Goal: Task Accomplishment & Management: Use online tool/utility

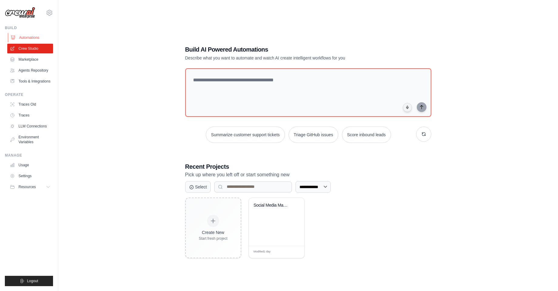
click at [28, 39] on link "Automations" at bounding box center [31, 38] width 46 height 10
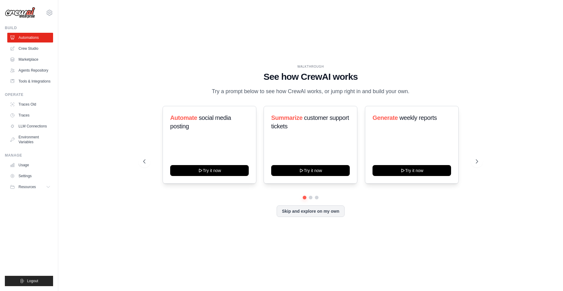
click at [27, 49] on link "Crew Studio" at bounding box center [30, 49] width 46 height 10
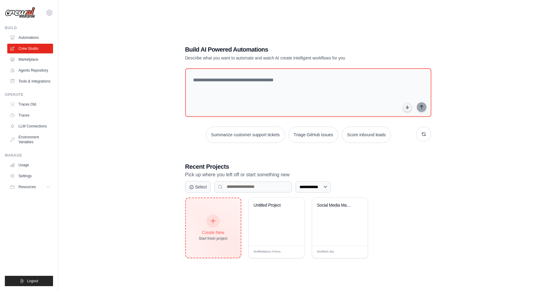
click at [211, 230] on div "Create New" at bounding box center [213, 232] width 29 height 6
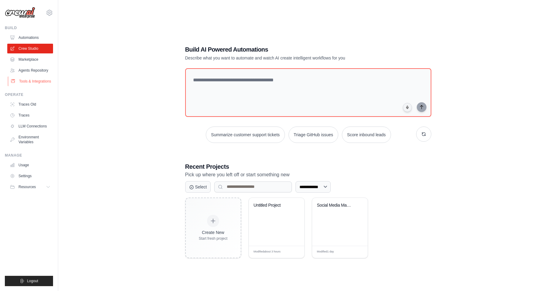
click at [34, 82] on link "Tools & Integrations" at bounding box center [31, 81] width 46 height 10
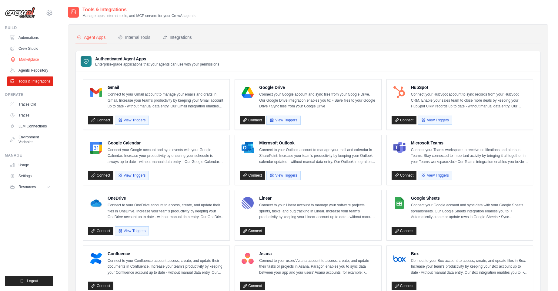
click at [25, 56] on link "Marketplace" at bounding box center [31, 60] width 46 height 10
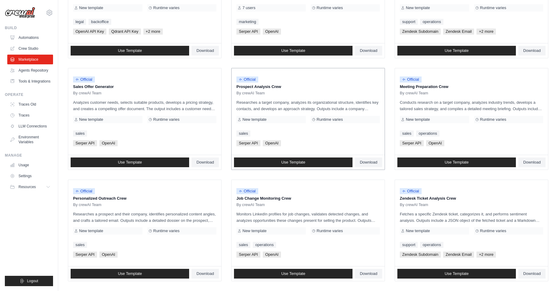
scroll to position [30, 0]
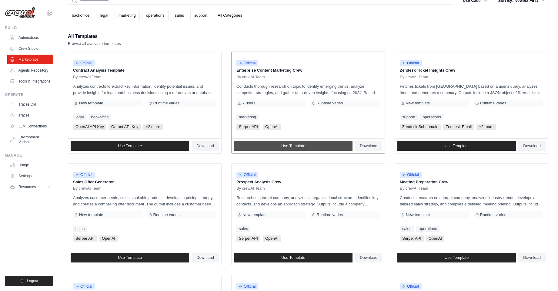
click at [282, 145] on span "Use Template" at bounding box center [293, 145] width 24 height 5
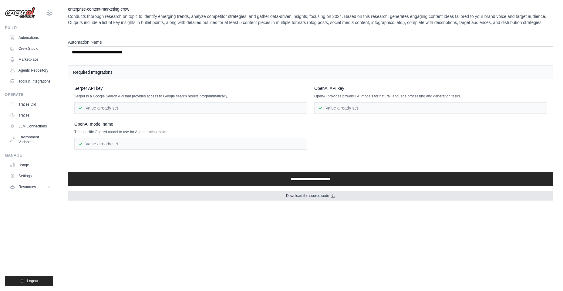
click at [328, 197] on span "Download the source code" at bounding box center [307, 195] width 43 height 5
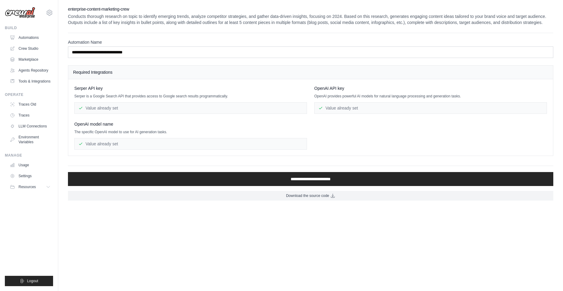
click at [144, 107] on div "Value already set" at bounding box center [190, 108] width 232 height 12
click at [129, 141] on div "Value already set" at bounding box center [190, 144] width 232 height 12
click at [129, 146] on div "Value already set" at bounding box center [190, 144] width 232 height 12
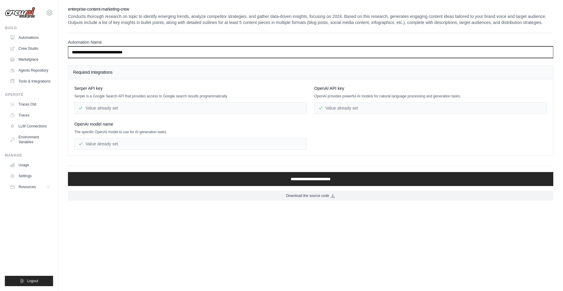
click at [154, 50] on input "**********" at bounding box center [310, 52] width 485 height 12
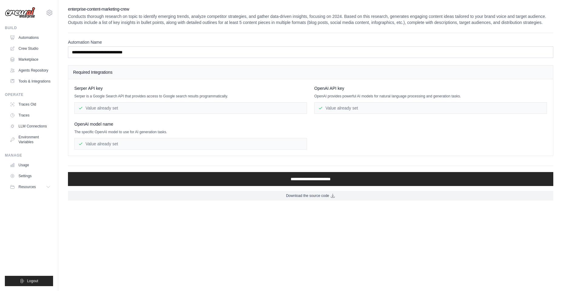
click at [149, 100] on div "Serper API key Serper is a Google Search API that provides access to Google sea…" at bounding box center [190, 99] width 232 height 28
click at [99, 109] on div "Value already set" at bounding box center [190, 108] width 232 height 12
click at [346, 109] on div "Value already set" at bounding box center [430, 108] width 232 height 12
click at [203, 144] on div "Value already set" at bounding box center [190, 144] width 232 height 12
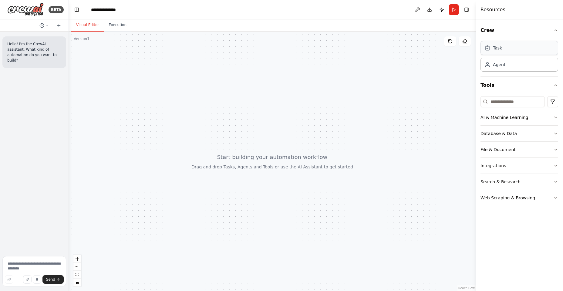
click at [496, 48] on div "Task" at bounding box center [497, 48] width 9 height 6
click at [507, 71] on div "Agent" at bounding box center [519, 64] width 78 height 14
click at [507, 66] on div "Agent" at bounding box center [519, 64] width 78 height 14
click at [522, 99] on input at bounding box center [512, 101] width 64 height 11
click at [523, 132] on button "Database & Data" at bounding box center [519, 133] width 78 height 16
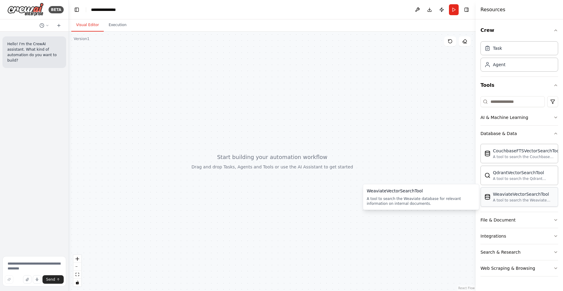
click at [529, 202] on div "A tool to search the Weaviate database for relevant information on internal doc…" at bounding box center [523, 200] width 61 height 5
click at [510, 218] on div "File & Document" at bounding box center [497, 220] width 35 height 6
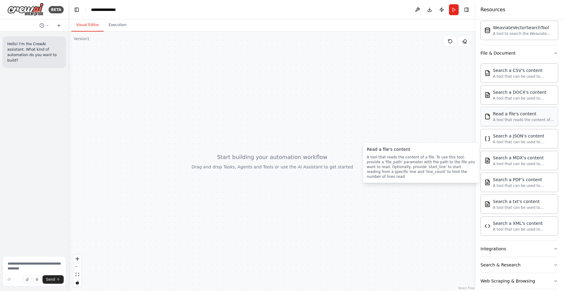
scroll to position [175, 0]
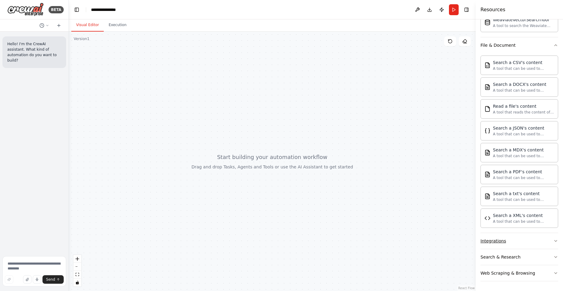
click at [496, 241] on div "Integrations" at bounding box center [492, 241] width 25 height 6
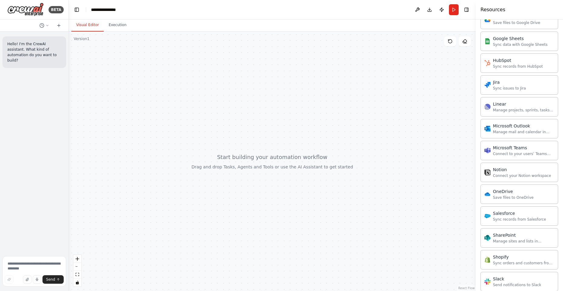
scroll to position [660, 0]
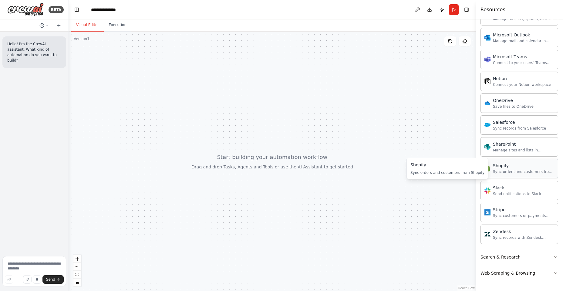
click at [513, 170] on div "Sync orders and customers from Shopify" at bounding box center [523, 171] width 61 height 5
click at [498, 169] on div "Sync orders and customers from Shopify" at bounding box center [523, 171] width 61 height 5
click at [500, 168] on div "Shopify" at bounding box center [523, 165] width 61 height 6
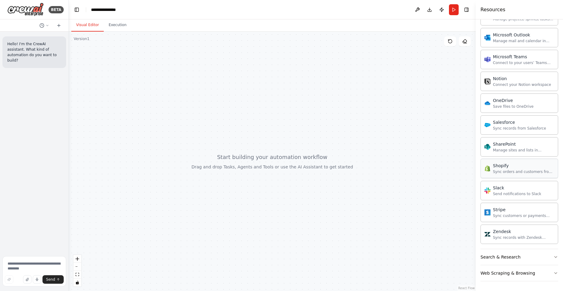
click at [500, 168] on div "Shopify" at bounding box center [523, 165] width 61 height 6
click at [534, 170] on div "Sync orders and customers from Shopify" at bounding box center [523, 171] width 61 height 5
click at [535, 171] on div "Sync orders and customers from Shopify" at bounding box center [523, 171] width 61 height 5
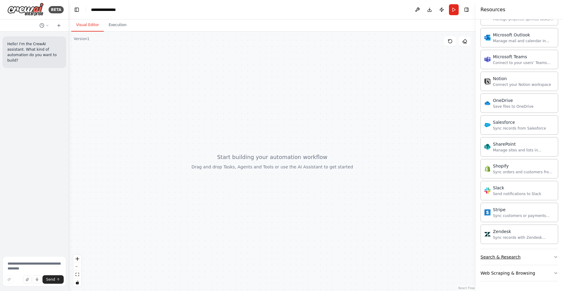
click at [553, 254] on icon "button" at bounding box center [555, 256] width 5 height 5
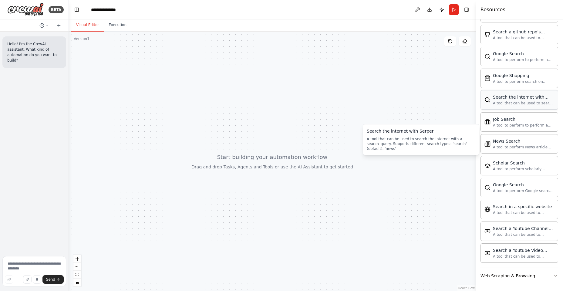
scroll to position [970, 0]
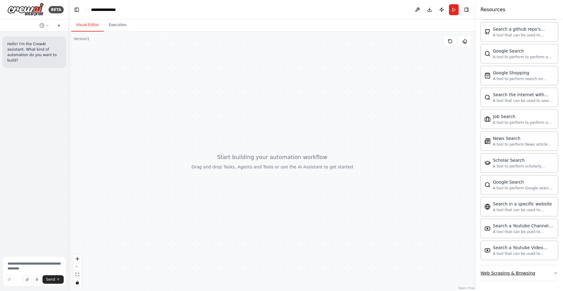
click at [521, 271] on div "Web Scraping & Browsing" at bounding box center [507, 273] width 55 height 6
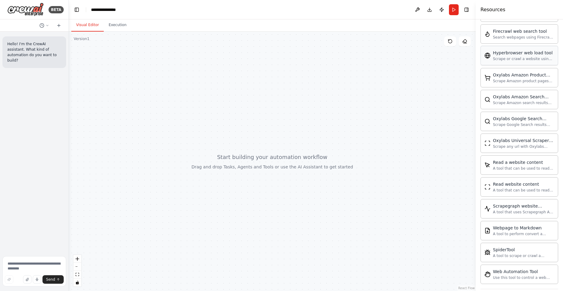
scroll to position [1302, 0]
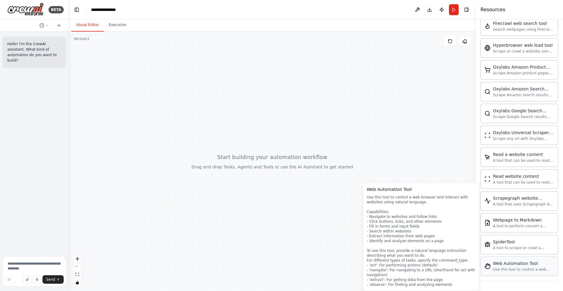
click at [535, 267] on div "Use this tool to control a web browser and interact with websites using natural…" at bounding box center [523, 269] width 61 height 5
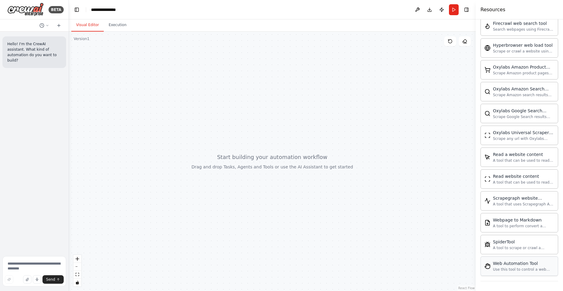
click at [535, 267] on div "Use this tool to control a web browser and interact with websites using natural…" at bounding box center [523, 269] width 61 height 5
click at [500, 268] on div "Use this tool to control a web browser and interact with websites using natural…" at bounding box center [523, 269] width 61 height 5
click at [11, 264] on textarea at bounding box center [34, 271] width 64 height 30
click at [21, 269] on textarea at bounding box center [34, 271] width 64 height 30
click at [20, 59] on div "Hello! I'm the CrewAI assistant. What kind of automation do you want to build?" at bounding box center [34, 52] width 64 height 32
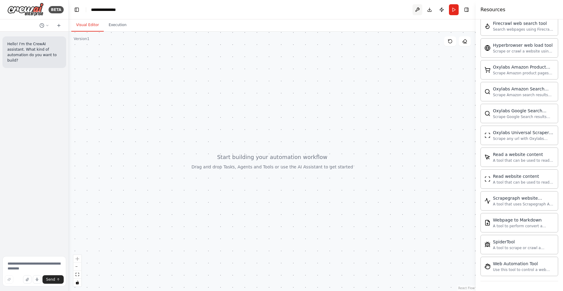
click at [415, 11] on button at bounding box center [417, 9] width 10 height 11
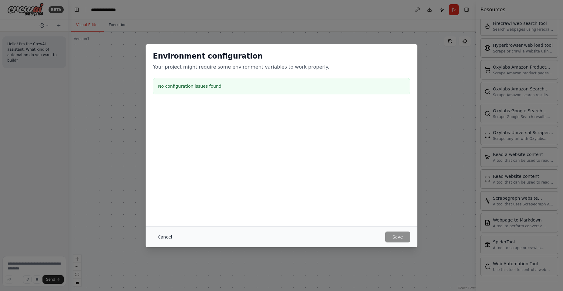
click at [162, 235] on button "Cancel" at bounding box center [165, 236] width 24 height 11
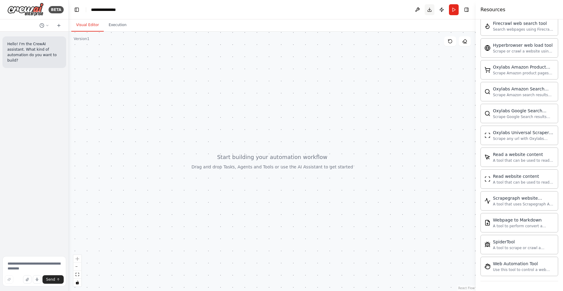
click at [428, 9] on button "Download" at bounding box center [429, 9] width 10 height 11
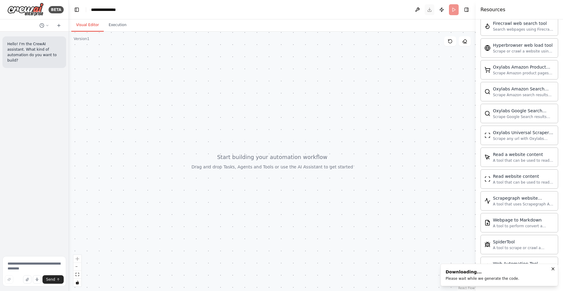
click at [428, 9] on header "**********" at bounding box center [272, 9] width 406 height 19
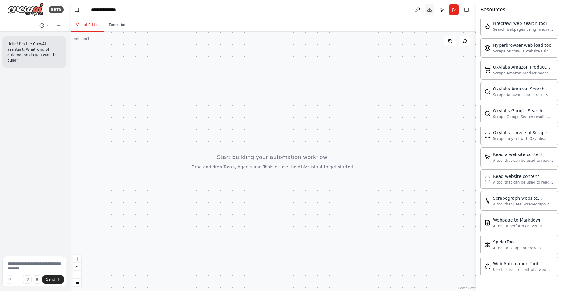
click at [428, 11] on button "Download" at bounding box center [429, 9] width 10 height 11
click at [439, 9] on button "Publish" at bounding box center [441, 9] width 10 height 11
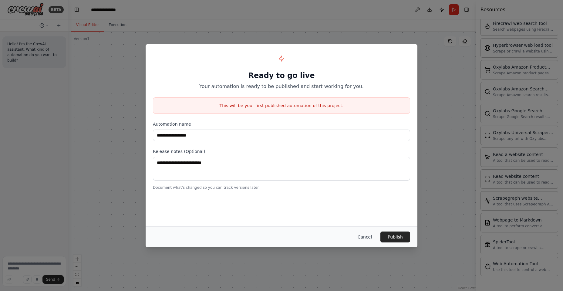
click at [365, 236] on button "Cancel" at bounding box center [364, 236] width 24 height 11
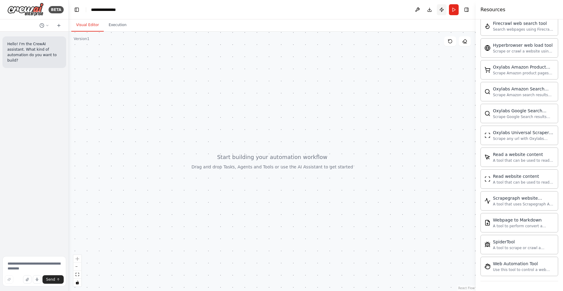
click at [442, 10] on button "Publish" at bounding box center [441, 9] width 10 height 11
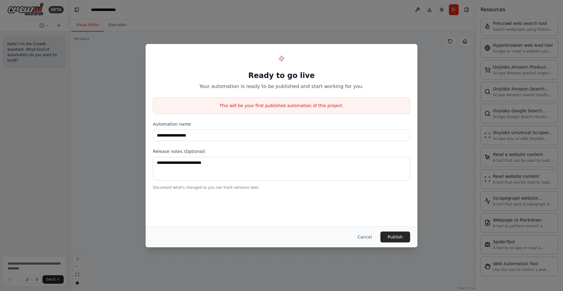
drag, startPoint x: 362, startPoint y: 238, endPoint x: 387, endPoint y: 227, distance: 27.5
click at [362, 238] on button "Cancel" at bounding box center [364, 236] width 24 height 11
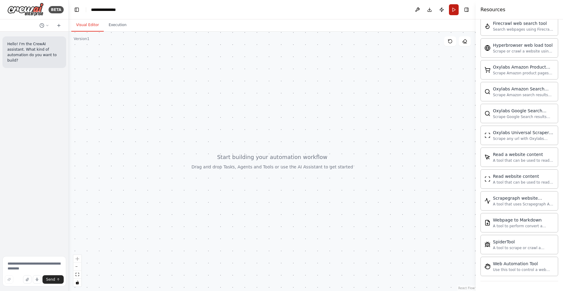
click at [450, 10] on button "Run" at bounding box center [454, 9] width 10 height 11
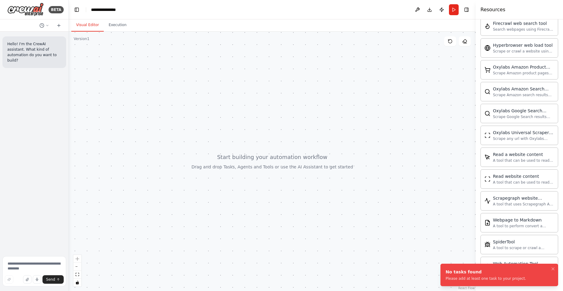
click at [435, 107] on div at bounding box center [272, 161] width 406 height 259
click at [466, 9] on button "Toggle Right Sidebar" at bounding box center [466, 9] width 8 height 8
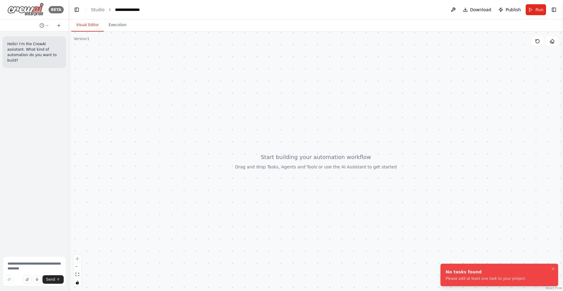
click at [31, 16] on img at bounding box center [25, 10] width 36 height 14
